Goal: Task Accomplishment & Management: Manage account settings

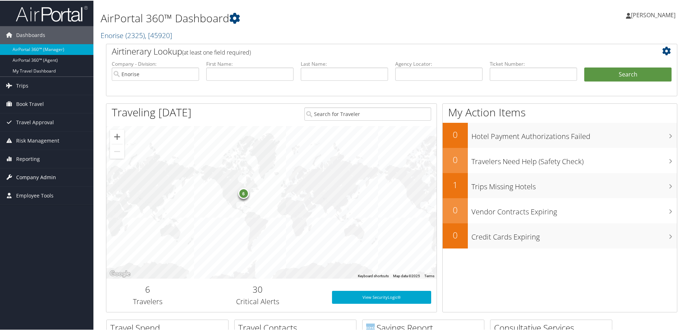
click at [36, 175] on span "Company Admin" at bounding box center [36, 177] width 40 height 18
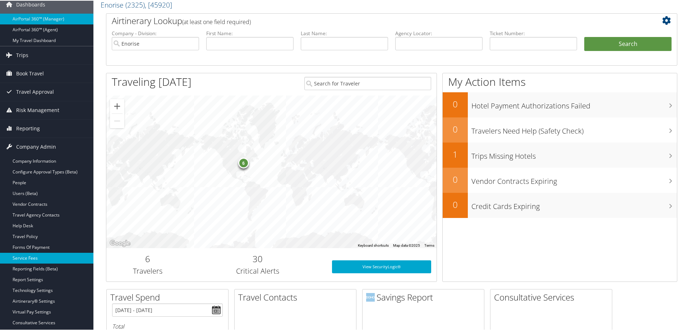
scroll to position [72, 0]
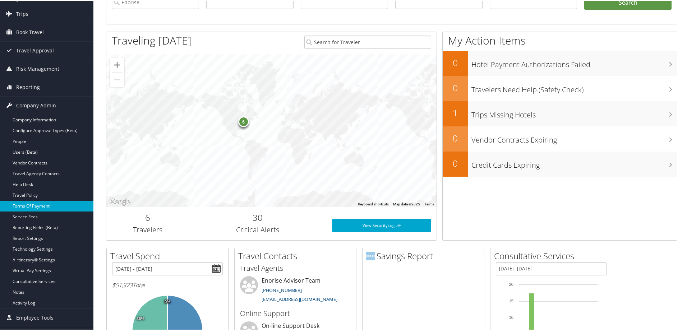
click at [29, 203] on link "Forms Of Payment" at bounding box center [46, 205] width 93 height 11
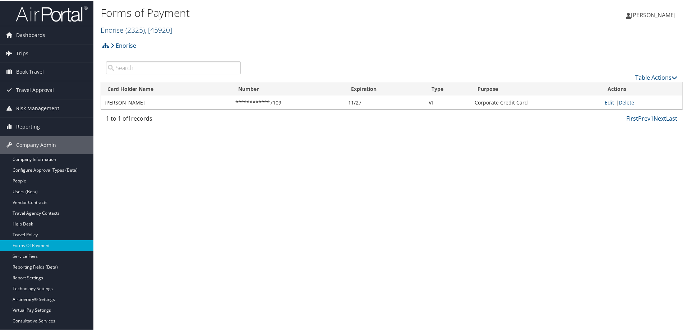
click at [119, 28] on link "Enorise ( 2325 ) , [ 45920 ]" at bounding box center [137, 29] width 72 height 10
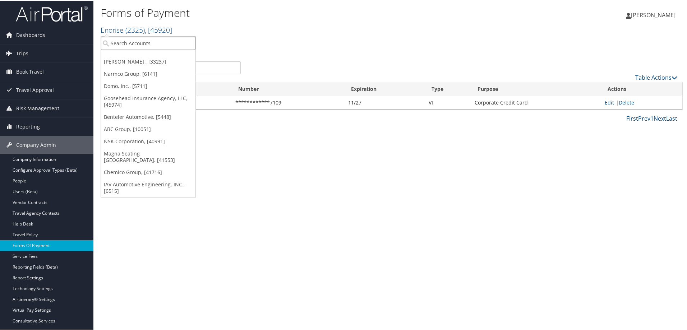
click at [128, 42] on input "search" at bounding box center [148, 42] width 94 height 13
type input "narmco"
click at [127, 56] on div "Narmco Group (2190), [6141]" at bounding box center [148, 55] width 102 height 6
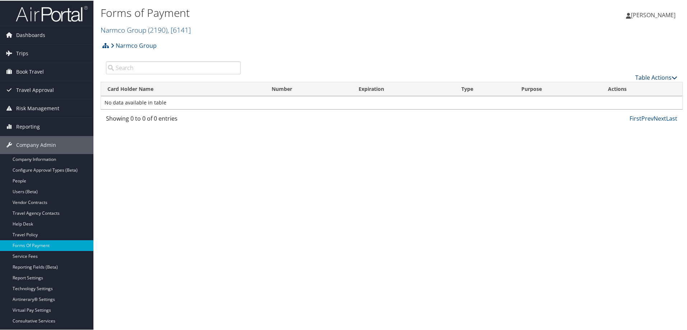
click at [650, 74] on link "Table Actions" at bounding box center [656, 77] width 42 height 8
click at [610, 85] on link "New Record" at bounding box center [632, 88] width 94 height 12
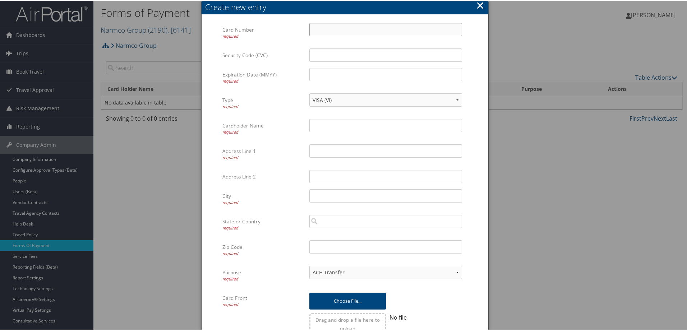
click at [333, 33] on input "Card Number required" at bounding box center [385, 28] width 153 height 13
drag, startPoint x: 328, startPoint y: 24, endPoint x: 328, endPoint y: 28, distance: 4.3
click at [328, 28] on input "Card Number required" at bounding box center [385, 28] width 153 height 13
type input "4865940706323733"
click at [321, 55] on input "Security Code (CVC)" at bounding box center [385, 54] width 153 height 13
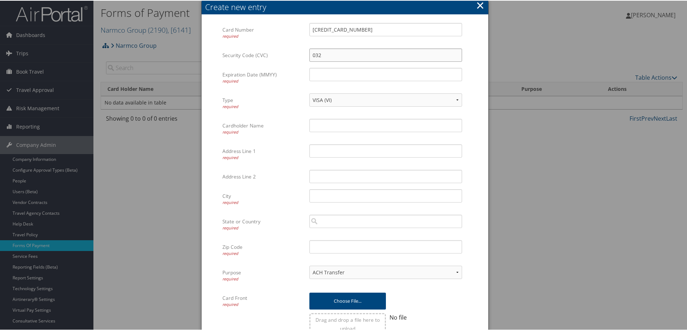
type input "0327"
drag, startPoint x: 338, startPoint y: 55, endPoint x: 293, endPoint y: 54, distance: 44.6
click at [293, 54] on div "Security Code (CVC) 0327 Multiple values The selected items contain different v…" at bounding box center [344, 57] width 245 height 19
type input "123"
click at [318, 78] on input "Expiration Date (MMYY) required" at bounding box center [385, 73] width 153 height 13
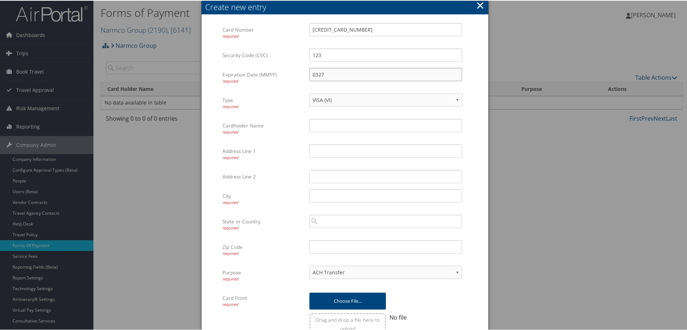
type input "0327"
click at [330, 126] on input "Cardholder Name required" at bounding box center [385, 124] width 153 height 13
type input "Narmco Group"
click at [325, 151] on input "Address Line 1 required" at bounding box center [385, 150] width 153 height 13
paste input "2575 AIRPORT ROAD"
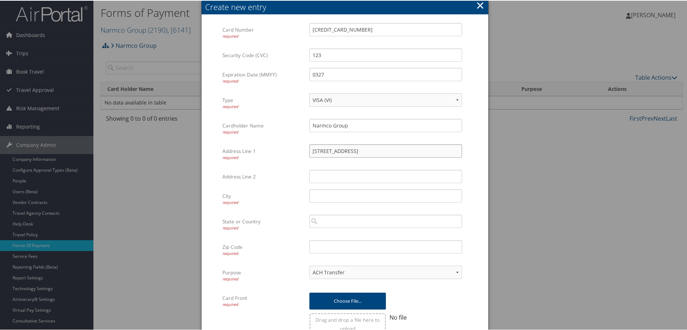
type input "2575 AIRPORT ROAD"
click at [336, 197] on input "City required" at bounding box center [385, 195] width 153 height 13
type input "Windsor Ontario"
click at [325, 223] on input "search" at bounding box center [385, 220] width 153 height 13
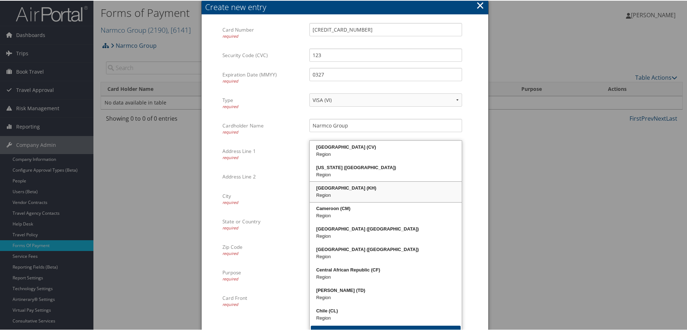
type input "c"
click at [273, 186] on div "Address Line 2 Multiple values The selected items contain different values for …" at bounding box center [344, 178] width 245 height 19
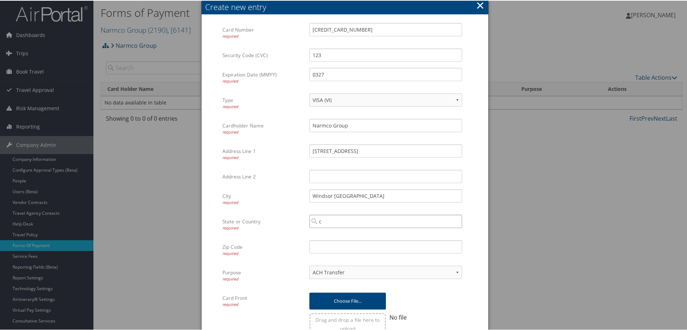
click at [326, 222] on input "c" at bounding box center [385, 220] width 153 height 13
click at [336, 235] on div "Canada (CA)" at bounding box center [386, 234] width 150 height 7
type input "Canada"
click at [318, 249] on input "Zip Code required" at bounding box center [385, 246] width 153 height 13
paste input "8W1Z4"
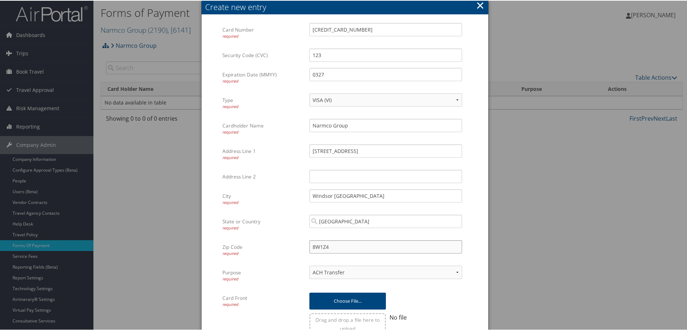
type input "8W1Z4"
click at [434, 296] on div at bounding box center [424, 300] width 76 height 17
click at [455, 272] on select "ACH Transfer Cash / Check (AR) Corporate Credit Card Ghost Credit Card Hotel Gu…" at bounding box center [385, 271] width 153 height 13
select select "2"
click at [309, 265] on select "ACH Transfer Cash / Check (AR) Corporate Credit Card Ghost Credit Card Hotel Gu…" at bounding box center [385, 271] width 153 height 13
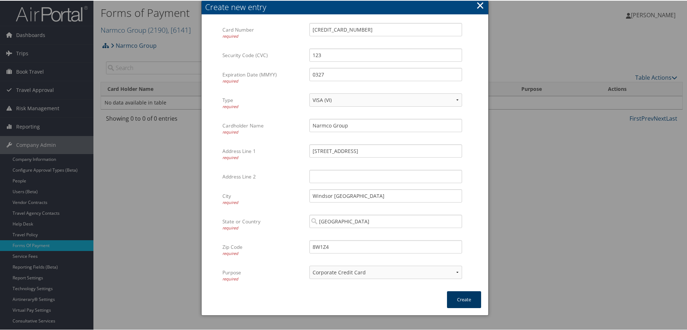
click at [463, 299] on button "Create" at bounding box center [464, 299] width 34 height 17
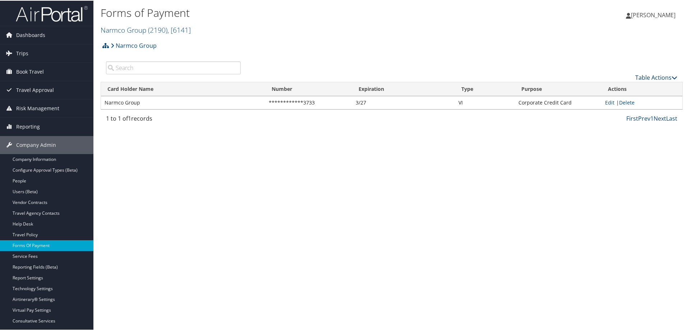
click at [641, 74] on link "Table Actions" at bounding box center [656, 77] width 42 height 8
click at [611, 86] on link "New Record" at bounding box center [632, 88] width 94 height 12
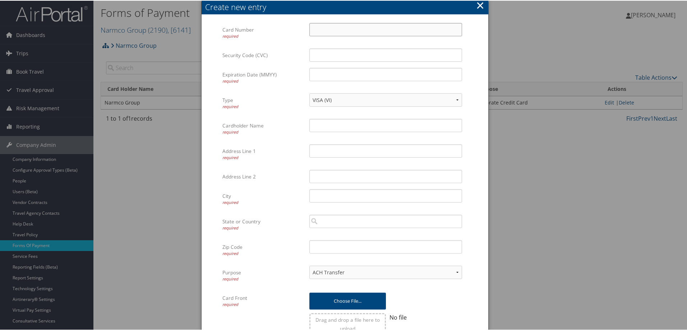
click at [319, 31] on input "Card Number required" at bounding box center [385, 28] width 153 height 13
type input "4866420238291004"
click at [324, 54] on input "Security Code (CVC)" at bounding box center [385, 54] width 153 height 13
type input "123"
click at [323, 73] on input "Expiration Date (MMYY) required" at bounding box center [385, 73] width 153 height 13
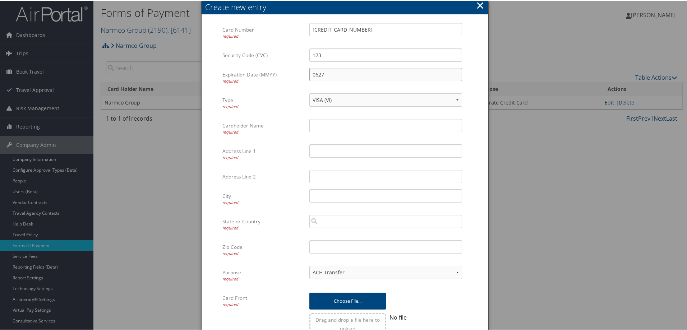
type input "0627"
click at [335, 127] on input "Cardholder Name required" at bounding box center [385, 124] width 153 height 13
type input "B"
type input "Narmco Group"
click at [331, 148] on input "Address Line 1 required" at bounding box center [385, 150] width 153 height 13
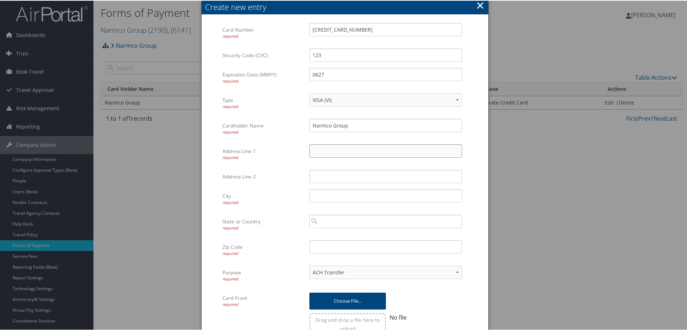
click at [321, 151] on input "Address Line 1 required" at bounding box center [385, 150] width 153 height 13
paste input "2575 AIRPORT ROAD"
type input "2575 AIRPORT ROAD"
click at [340, 195] on input "City required" at bounding box center [385, 195] width 153 height 13
drag, startPoint x: 340, startPoint y: 195, endPoint x: 326, endPoint y: 195, distance: 14.0
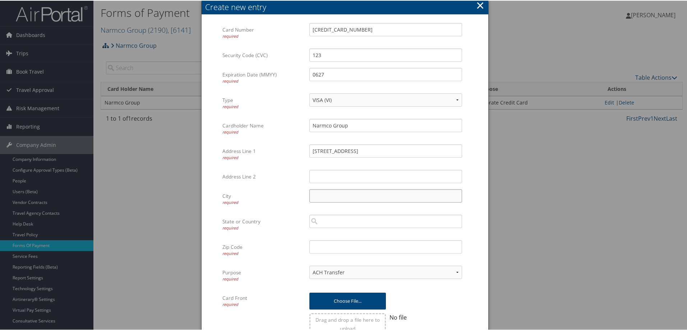
click at [326, 195] on input "City required" at bounding box center [385, 195] width 153 height 13
type input "Windsor Ontario"
click at [324, 220] on input "search" at bounding box center [385, 220] width 153 height 13
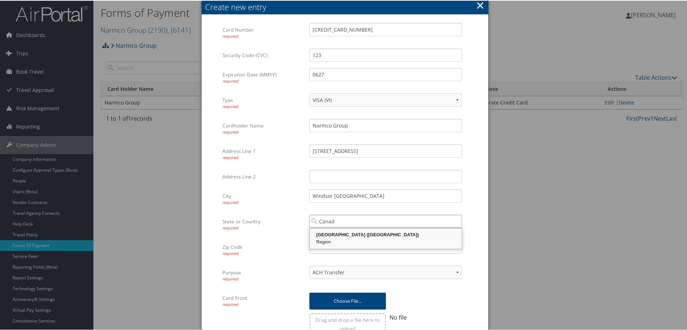
click at [328, 233] on div "Canada (CA)" at bounding box center [386, 234] width 150 height 7
type input "Canada"
click at [330, 245] on input "Zip Code required" at bounding box center [385, 246] width 153 height 13
paste input "8W1Z4"
type input "8W1Z4"
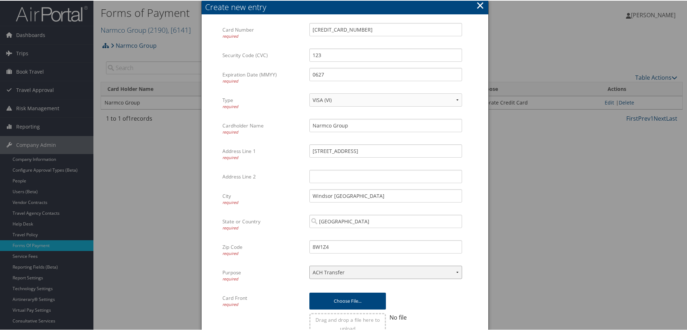
click at [460, 271] on select "ACH Transfer Cash / Check (AR) Corporate Credit Card Ghost Credit Card Hotel Gu…" at bounding box center [385, 271] width 153 height 13
select select "2"
click at [309, 265] on select "ACH Transfer Cash / Check (AR) Corporate Credit Card Ghost Credit Card Hotel Gu…" at bounding box center [385, 271] width 153 height 13
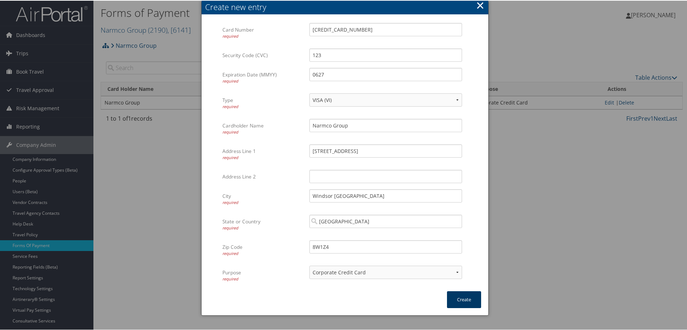
click at [459, 293] on button "Create" at bounding box center [464, 299] width 34 height 17
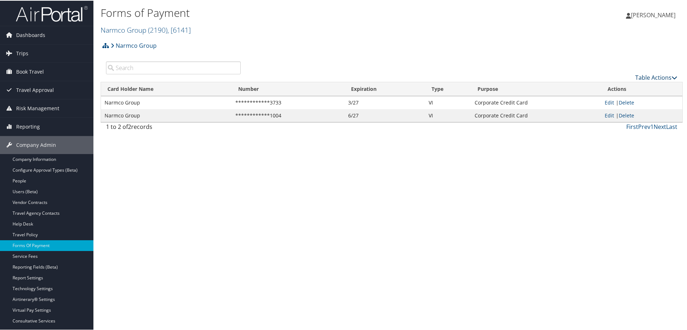
click at [654, 74] on link "Table Actions" at bounding box center [656, 77] width 42 height 8
click at [605, 86] on link "New Record" at bounding box center [632, 88] width 94 height 12
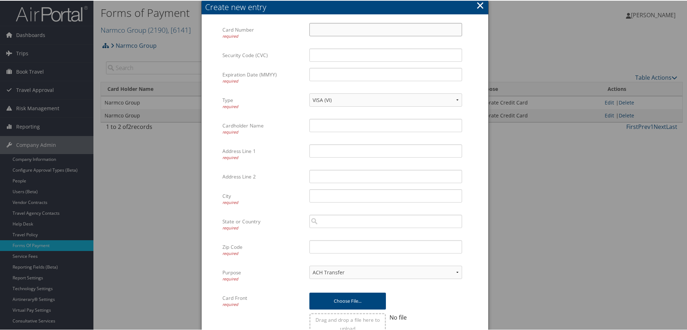
drag, startPoint x: 317, startPoint y: 27, endPoint x: 320, endPoint y: 29, distance: 4.1
click at [319, 29] on input "Card Number required" at bounding box center [385, 28] width 153 height 13
type input "4866420000089669"
click at [343, 54] on input "Security Code (CVC)" at bounding box center [385, 54] width 153 height 13
type input "123"
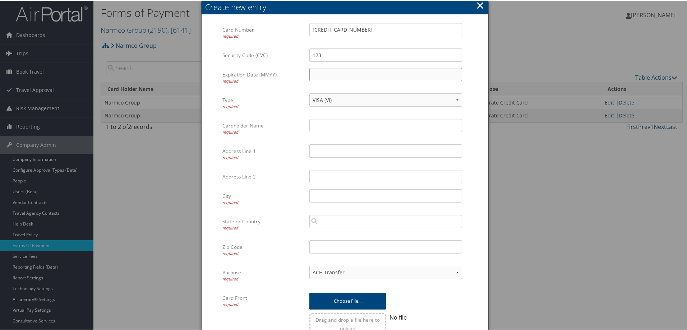
click at [336, 74] on input "Expiration Date (MMYY) required" at bounding box center [385, 73] width 153 height 13
type input "0527"
click at [325, 124] on input "Cardholder Name required" at bounding box center [385, 124] width 153 height 13
type input "Narmco Group"
drag, startPoint x: 319, startPoint y: 153, endPoint x: 336, endPoint y: 152, distance: 17.3
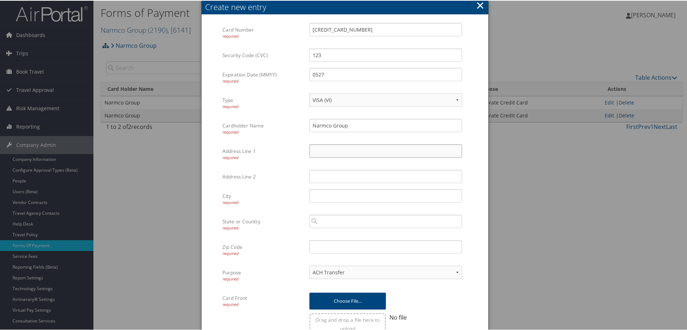
click at [319, 153] on input "Address Line 1 required" at bounding box center [385, 150] width 153 height 13
paste input "2575 AIRPORT ROAD"
type input "2575 AIRPORT ROAD"
click at [350, 195] on input "City required" at bounding box center [385, 195] width 153 height 13
type input "Windsor Ontario"
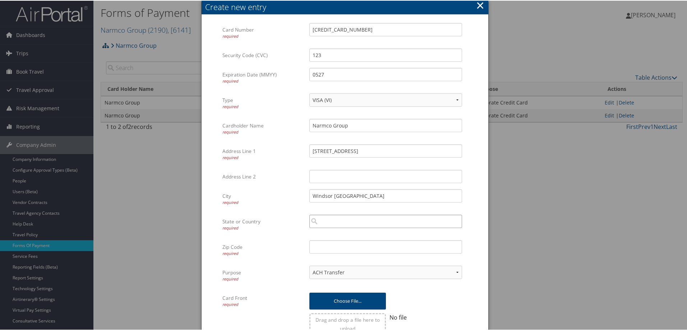
click at [321, 221] on input "search" at bounding box center [385, 220] width 153 height 13
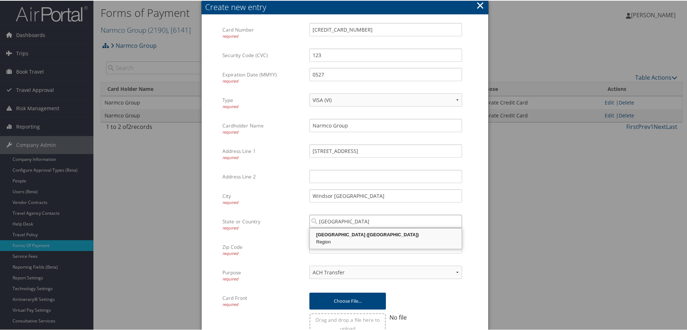
click at [345, 236] on div "Canada (CA)" at bounding box center [386, 234] width 150 height 7
type input "Canada"
click at [335, 248] on input "Zip Code required" at bounding box center [385, 246] width 153 height 13
click at [322, 245] on input "Zip Code required" at bounding box center [385, 246] width 153 height 13
paste input "8W1Z4"
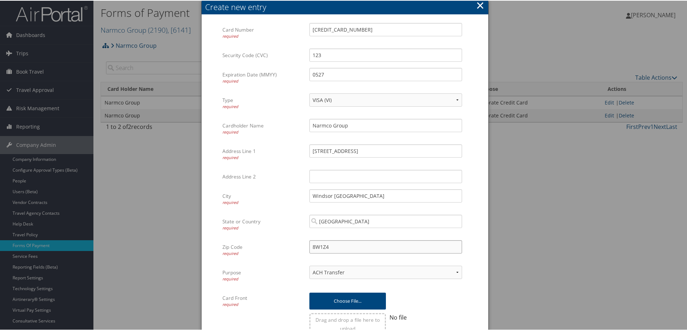
type input "8W1Z4"
click at [461, 300] on div "Choose file... Drag and drop a file here to upload No file Multiple values The …" at bounding box center [385, 316] width 163 height 51
click at [457, 271] on select "ACH Transfer Cash / Check (AR) Corporate Credit Card Ghost Credit Card Hotel Gu…" at bounding box center [385, 271] width 153 height 13
select select "2"
click at [309, 265] on select "ACH Transfer Cash / Check (AR) Corporate Credit Card Ghost Credit Card Hotel Gu…" at bounding box center [385, 271] width 153 height 13
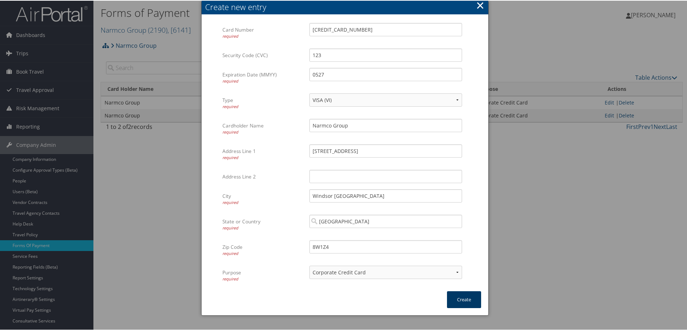
click at [460, 298] on button "Create" at bounding box center [464, 299] width 34 height 17
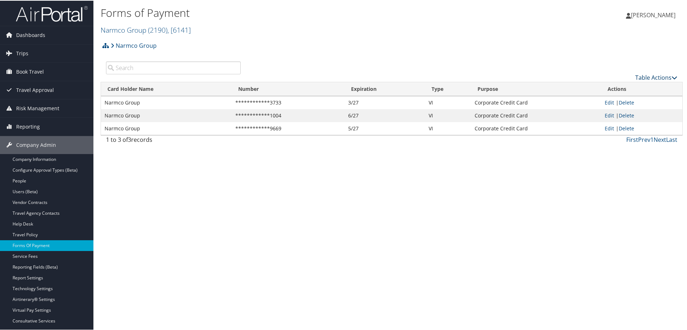
click at [649, 76] on link "Table Actions" at bounding box center [656, 77] width 42 height 8
click at [609, 85] on link "New Record" at bounding box center [632, 88] width 94 height 12
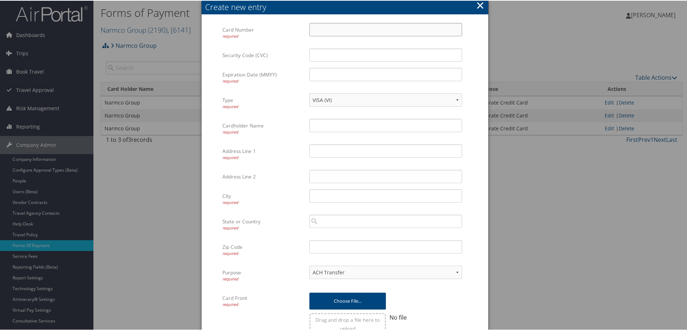
click at [328, 29] on input "Card Number required" at bounding box center [385, 28] width 153 height 13
type input "4866420536448876"
click at [328, 52] on input "Security Code (CVC)" at bounding box center [385, 54] width 153 height 13
type input "123"
click at [329, 74] on input "Expiration Date (MMYY) required" at bounding box center [385, 73] width 153 height 13
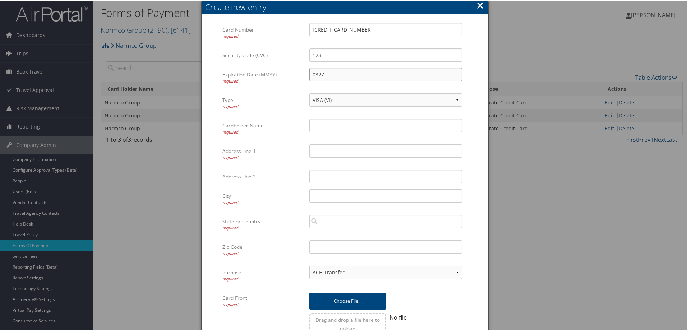
type input "0327"
click at [325, 124] on input "Cardholder Name required" at bounding box center [385, 124] width 153 height 13
type input "Narmco Group"
click at [328, 153] on input "Address Line 1 required" at bounding box center [385, 150] width 153 height 13
click at [314, 152] on input "Address Line 1 required" at bounding box center [385, 150] width 153 height 13
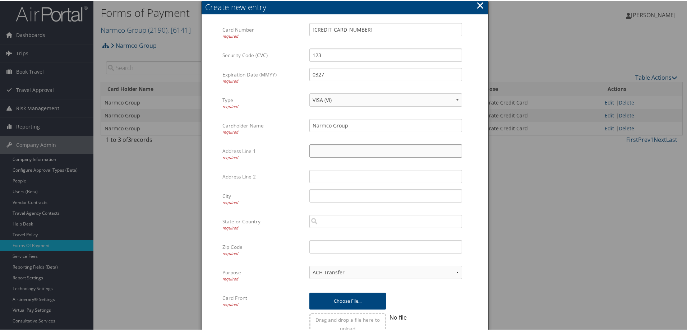
paste input "2575 AIRPORT ROAD"
type input "2575 AIRPORT ROAD"
click at [332, 197] on input "City required" at bounding box center [385, 195] width 153 height 13
type input "W"
type input "Windor Ontario"
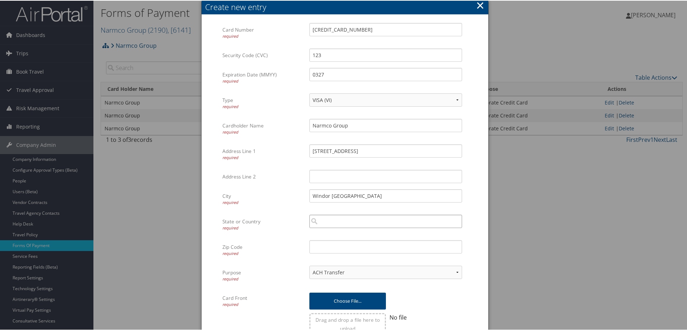
click at [330, 223] on input "search" at bounding box center [385, 220] width 153 height 13
type input "Candad"
click at [351, 223] on input "Candad" at bounding box center [385, 220] width 153 height 13
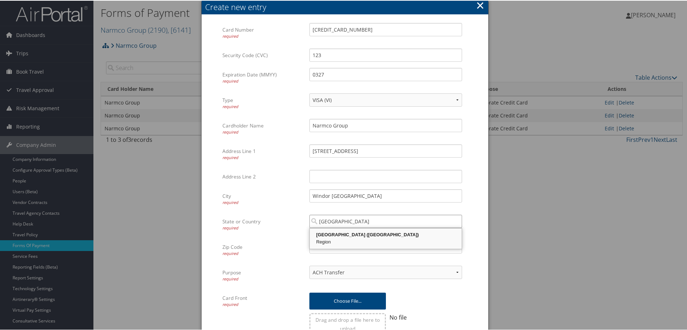
click at [349, 239] on div "Region" at bounding box center [386, 241] width 150 height 7
type input "Canada"
click at [336, 248] on input "Zip Code required" at bounding box center [385, 246] width 153 height 13
click at [319, 248] on input "Zip Code required" at bounding box center [385, 246] width 153 height 13
paste input "8W1Z4"
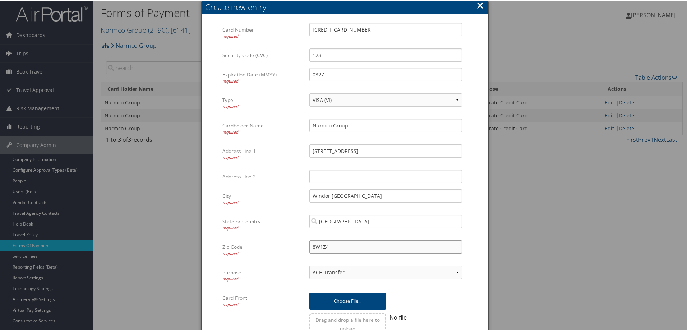
type input "8W1Z4"
click at [453, 269] on select "ACH Transfer Cash / Check (AR) Corporate Credit Card Ghost Credit Card Hotel Gu…" at bounding box center [385, 271] width 153 height 13
select select "2"
click at [309, 265] on select "ACH Transfer Cash / Check (AR) Corporate Credit Card Ghost Credit Card Hotel Gu…" at bounding box center [385, 271] width 153 height 13
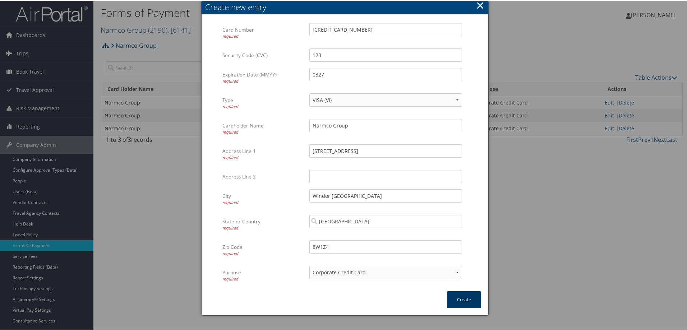
click at [463, 299] on button "Create" at bounding box center [464, 299] width 34 height 17
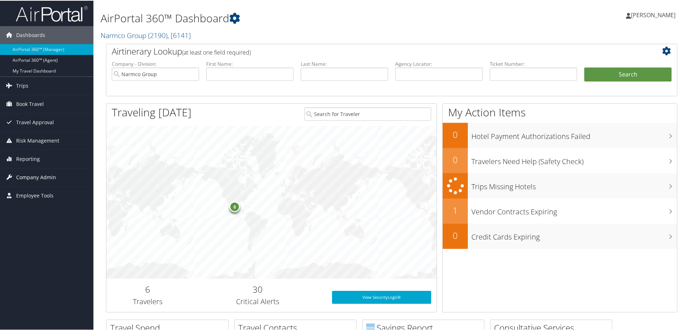
click at [28, 175] on span "Company Admin" at bounding box center [36, 177] width 40 height 18
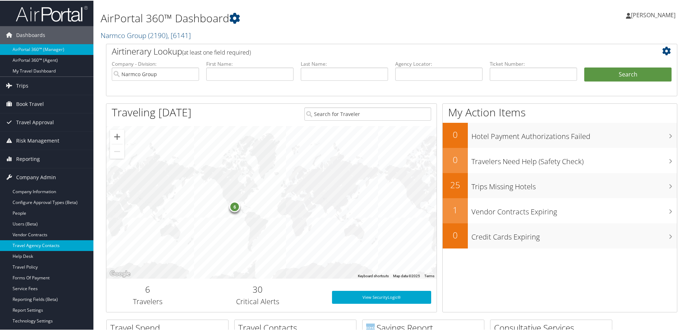
click at [51, 243] on link "Travel Agency Contacts" at bounding box center [46, 245] width 93 height 11
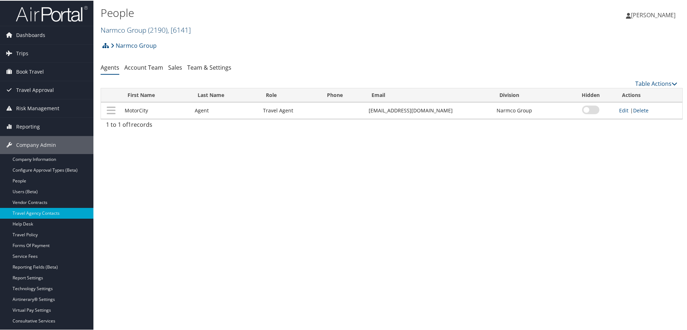
click at [123, 29] on link "Narmco Group ( 2190 ) , [ 6141 ]" at bounding box center [146, 29] width 90 height 10
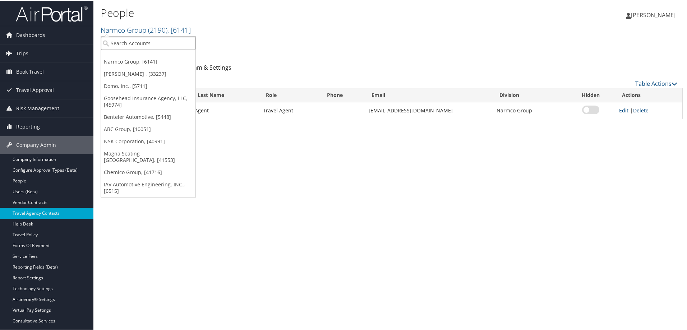
click at [123, 44] on input "search" at bounding box center [148, 42] width 94 height 13
type input "top tech"
click at [138, 56] on div "Top Tech Aviation Corp (2595), [9019]" at bounding box center [158, 55] width 123 height 6
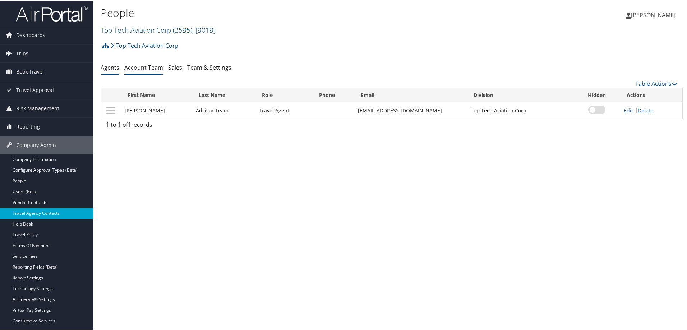
click at [148, 66] on link "Account Team" at bounding box center [143, 67] width 39 height 8
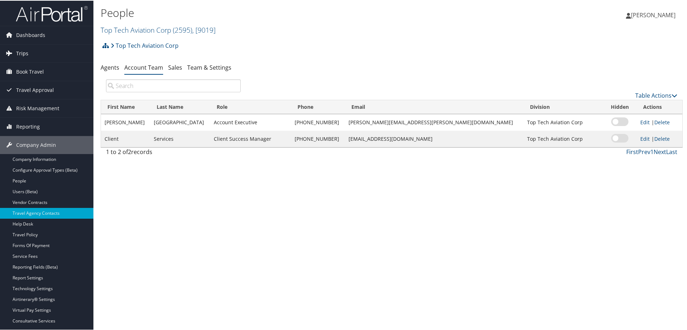
click at [18, 50] on span "Trips" at bounding box center [22, 53] width 12 height 18
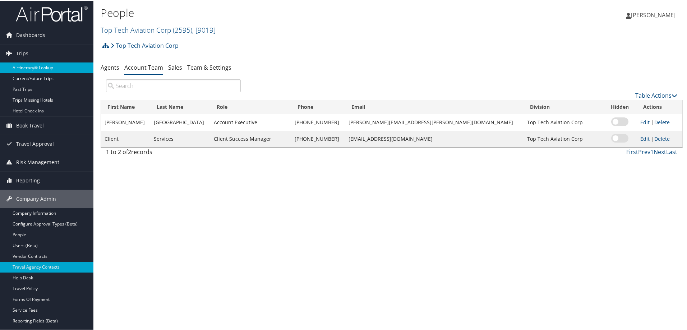
click at [36, 66] on link "Airtinerary® Lookup" at bounding box center [46, 67] width 93 height 11
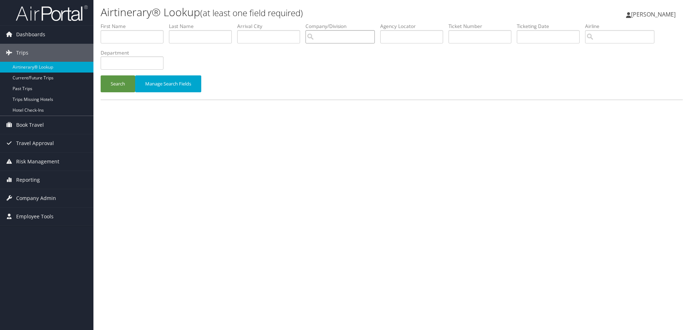
click at [343, 36] on input "search" at bounding box center [339, 36] width 69 height 13
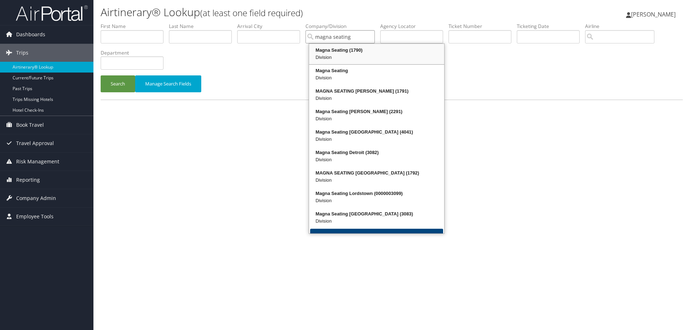
click at [350, 48] on div "Magna Seating (1790)" at bounding box center [376, 50] width 133 height 7
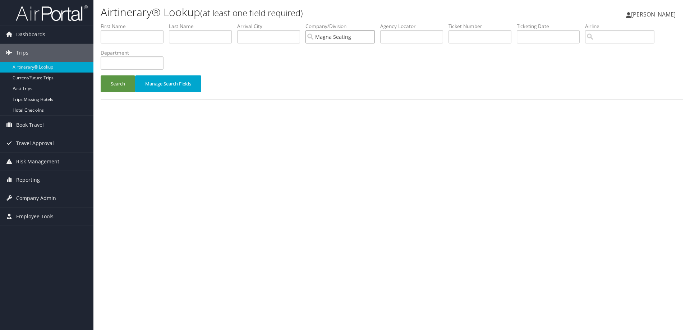
type input "Magna Seating"
click at [188, 36] on input "text" at bounding box center [200, 36] width 63 height 13
type input "<"
type input "Myers"
click at [125, 36] on input "text" at bounding box center [132, 36] width 63 height 13
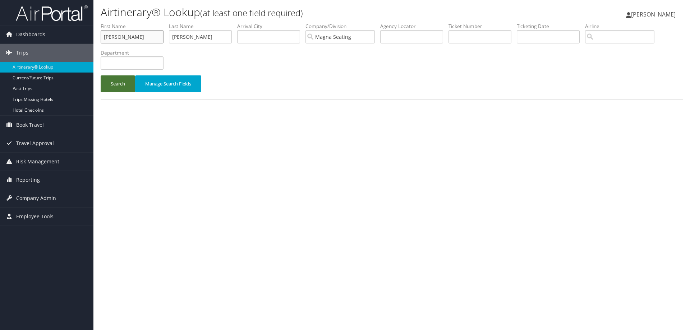
type input "Brad Whitney"
click at [117, 85] on button "Search" at bounding box center [118, 83] width 34 height 17
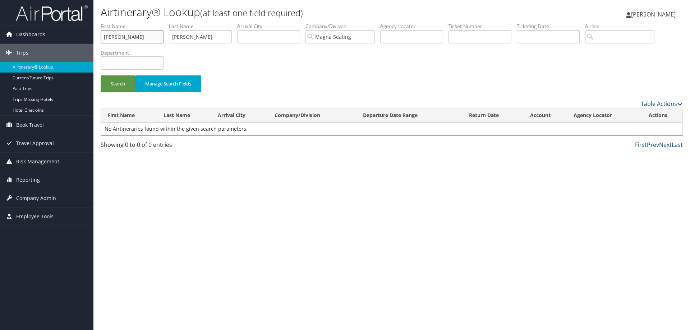
drag, startPoint x: 150, startPoint y: 38, endPoint x: 86, endPoint y: 37, distance: 64.7
click at [86, 37] on div "Dashboards AirPortal 360™ (Manager) AirPortal 360™ (Agent) My Travel Dashboard …" at bounding box center [345, 165] width 690 height 330
click at [123, 87] on button "Search" at bounding box center [118, 83] width 34 height 17
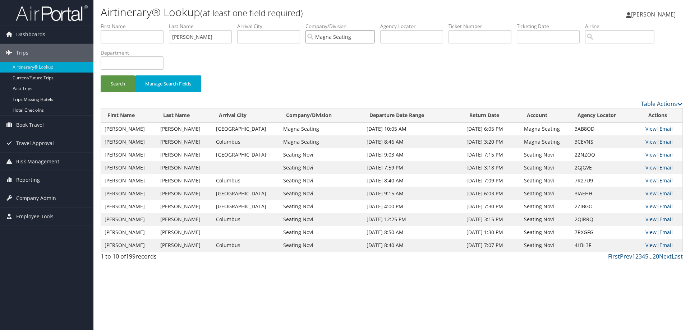
drag, startPoint x: 361, startPoint y: 39, endPoint x: 284, endPoint y: 39, distance: 76.9
click at [285, 23] on ul "First Name Last Name Myers Departure City Arrival City Company/Division Magna S…" at bounding box center [392, 23] width 582 height 0
drag, startPoint x: 198, startPoint y: 37, endPoint x: 107, endPoint y: 39, distance: 90.9
click at [106, 23] on ul "First Name Last Name Myers Departure City Arrival City Company/Division Airport…" at bounding box center [392, 23] width 582 height 0
type input "\"
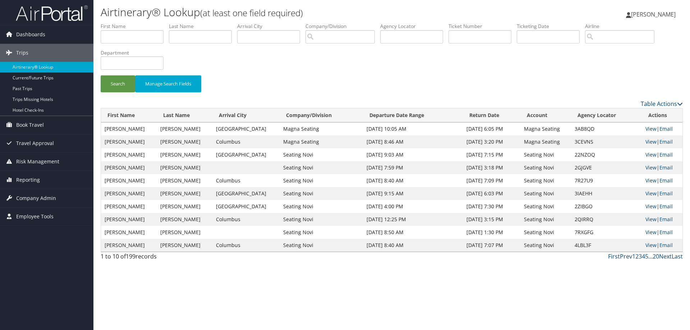
click at [448, 37] on li "Agency Locator" at bounding box center [414, 36] width 68 height 26
click at [470, 37] on input "text" at bounding box center [479, 36] width 63 height 13
type input "7"
type input "0067233998991"
click at [101, 75] on button "Search" at bounding box center [118, 83] width 34 height 17
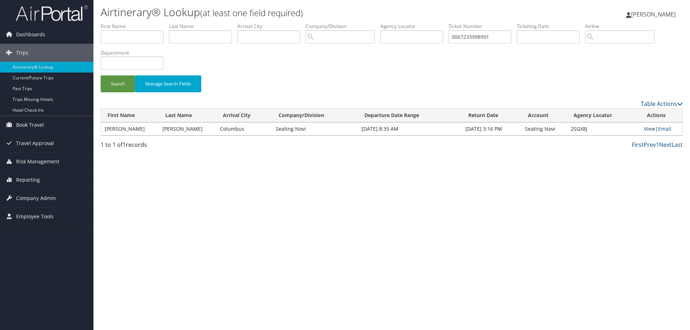
click at [647, 128] on link "View" at bounding box center [649, 128] width 11 height 7
click at [280, 208] on div "Airtinerary® Lookup (at least one field required) Tammy Kruckeberg Tammy Krucke…" at bounding box center [391, 165] width 596 height 330
click at [29, 180] on span "Reporting" at bounding box center [28, 180] width 24 height 18
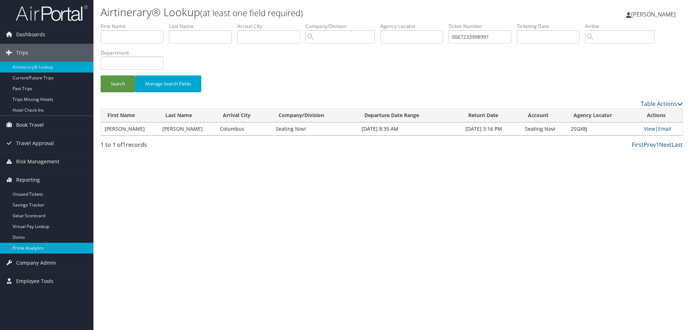
click at [31, 245] on link "Prime Analytics" at bounding box center [46, 248] width 93 height 11
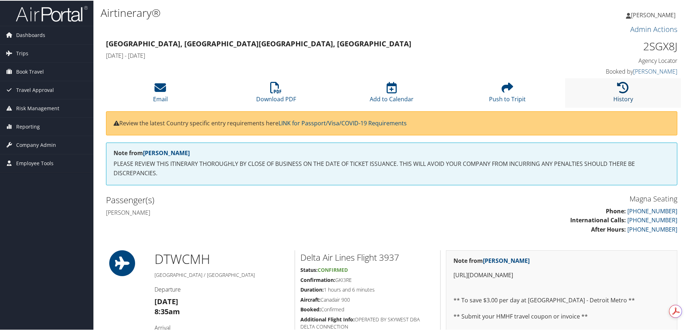
click at [620, 88] on icon at bounding box center [622, 86] width 11 height 11
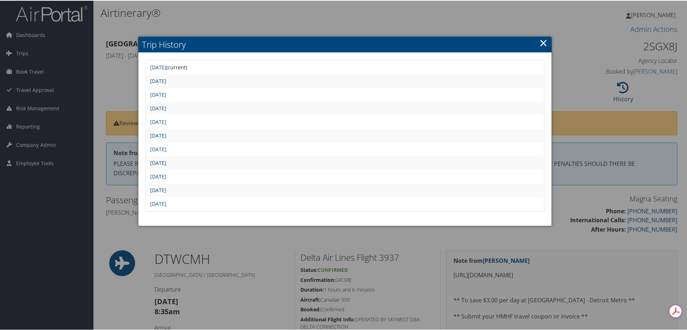
click at [166, 160] on link "[DATE]" at bounding box center [158, 162] width 16 height 7
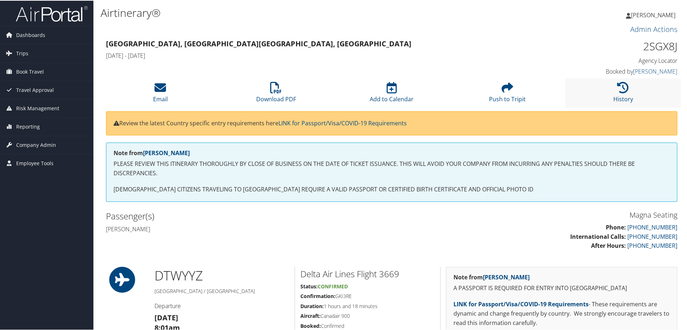
click at [627, 88] on li "History" at bounding box center [623, 92] width 116 height 29
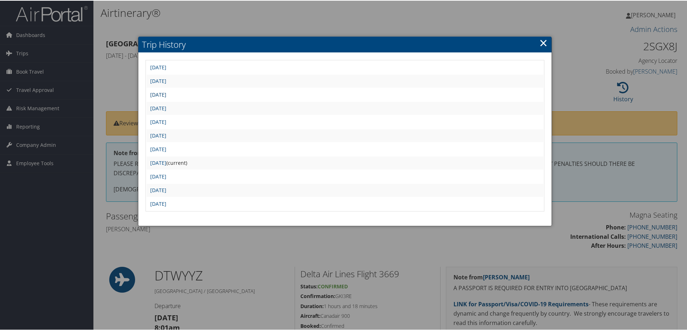
click at [166, 92] on link "[DATE]" at bounding box center [158, 94] width 16 height 7
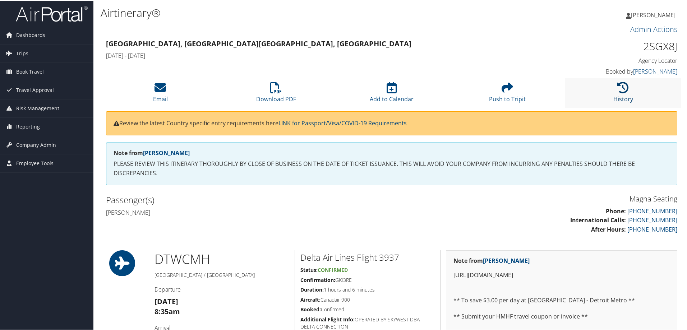
click at [618, 88] on icon at bounding box center [622, 86] width 11 height 11
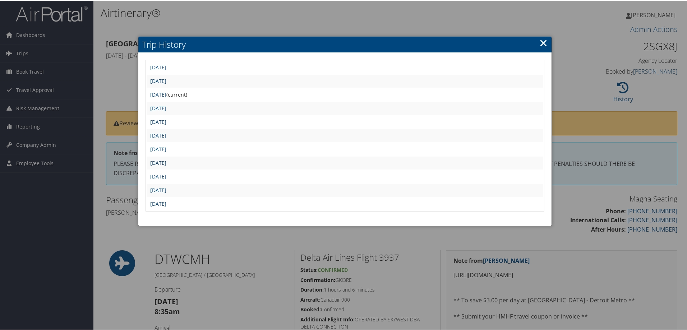
click at [166, 160] on link "[DATE]" at bounding box center [158, 162] width 16 height 7
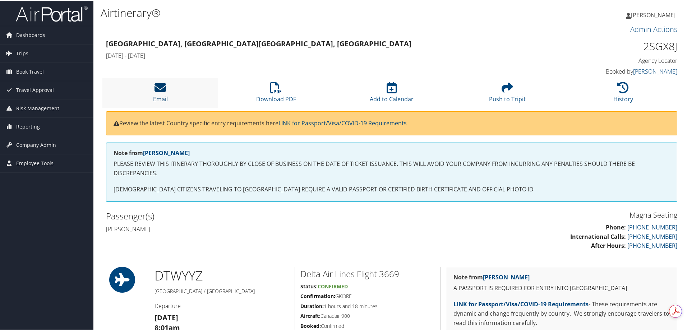
click at [163, 87] on icon at bounding box center [160, 86] width 11 height 11
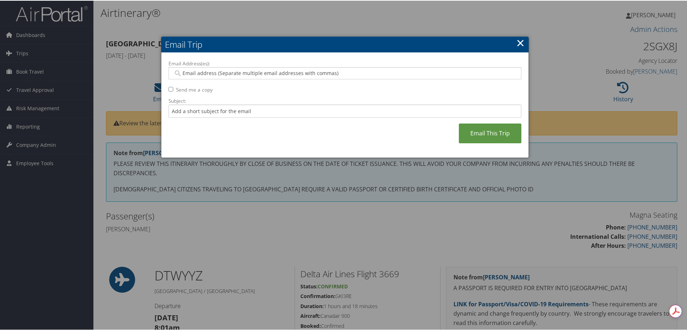
click at [198, 71] on input "Email Address(es):" at bounding box center [344, 72] width 343 height 7
paste input "[PERSON_NAME][EMAIL_ADDRESS][PERSON_NAME][DOMAIN_NAME]"
type input "[PERSON_NAME][EMAIL_ADDRESS][PERSON_NAME][DOMAIN_NAME]"
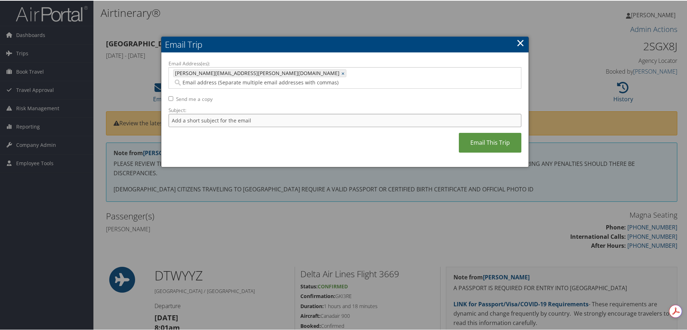
click at [200, 113] on input "Subject:" at bounding box center [345, 119] width 353 height 13
type input "Brad Myers Toronto"
click at [493, 135] on link "Email This Trip" at bounding box center [490, 142] width 63 height 20
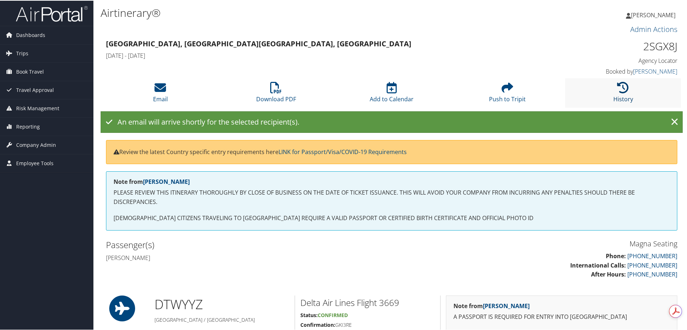
click at [617, 89] on icon at bounding box center [622, 86] width 11 height 11
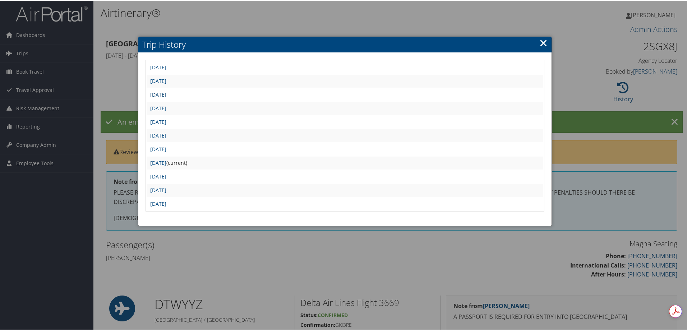
click at [166, 92] on link "Wed Apr 2 07:30:19 MDT 2025" at bounding box center [158, 94] width 16 height 7
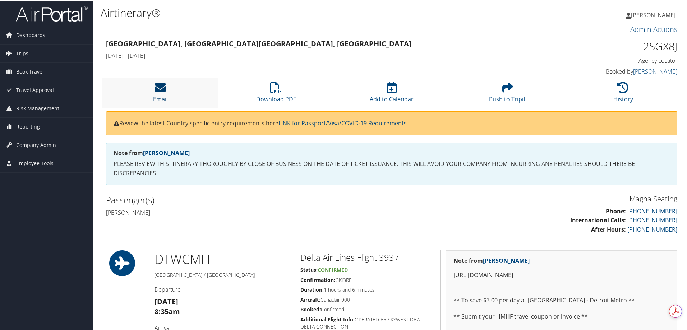
click at [164, 89] on icon at bounding box center [160, 86] width 11 height 11
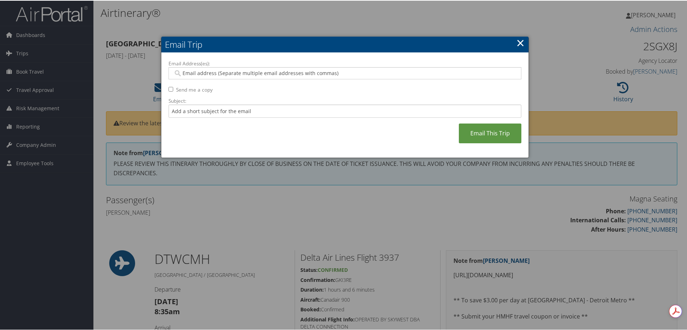
click at [199, 72] on input "Email Address(es):" at bounding box center [344, 72] width 343 height 7
paste input "[PERSON_NAME][EMAIL_ADDRESS][PERSON_NAME][DOMAIN_NAME]"
type input "[PERSON_NAME][EMAIL_ADDRESS][PERSON_NAME][DOMAIN_NAME]"
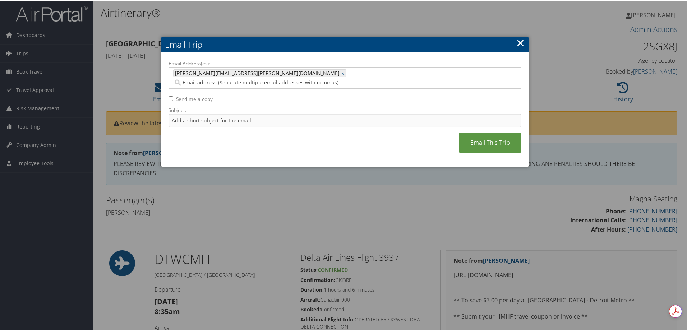
click at [203, 113] on input "Subject:" at bounding box center [345, 119] width 353 height 13
type input "[PERSON_NAME] Columbus"
click at [473, 133] on link "Email This Trip" at bounding box center [490, 142] width 63 height 20
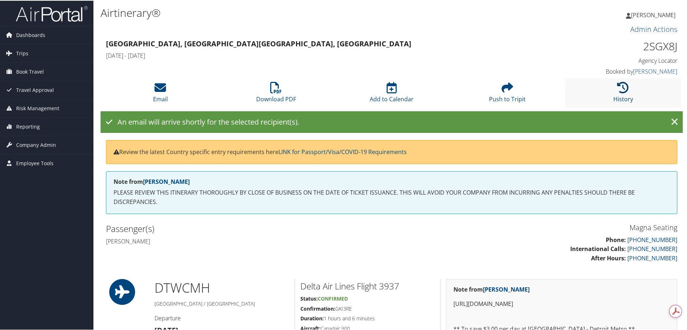
click at [619, 88] on icon at bounding box center [622, 86] width 11 height 11
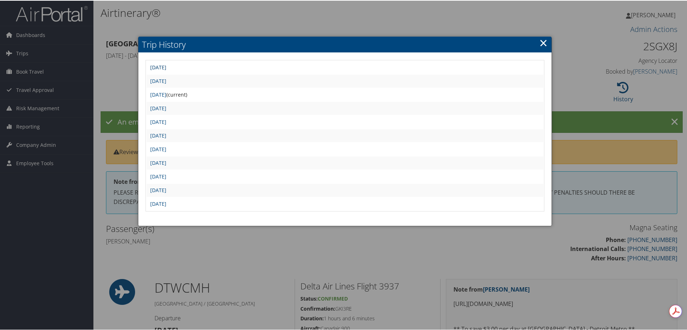
click at [166, 67] on link "[DATE]" at bounding box center [158, 66] width 16 height 7
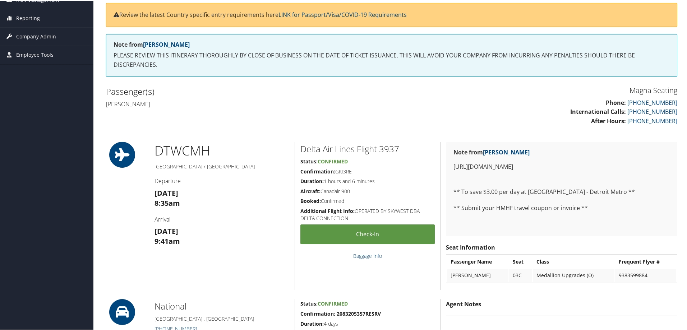
scroll to position [36, 0]
